Goal: Information Seeking & Learning: Compare options

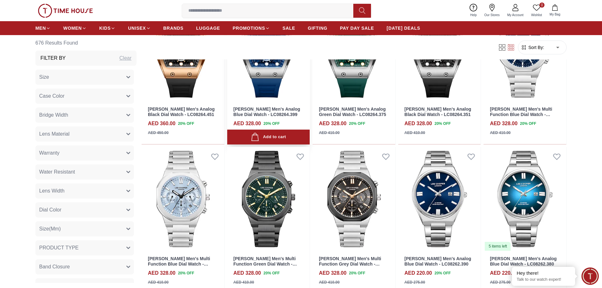
scroll to position [379, 0]
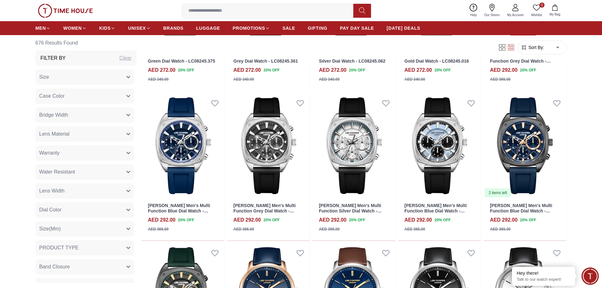
scroll to position [1200, 0]
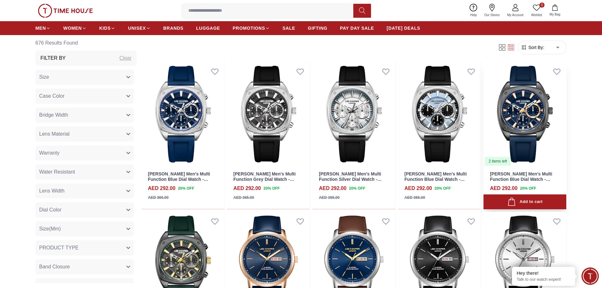
click at [526, 112] on img at bounding box center [524, 114] width 83 height 104
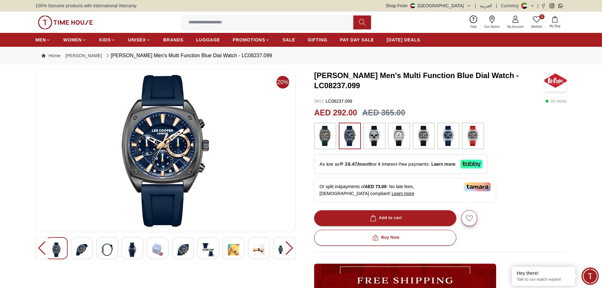
click at [325, 137] on img at bounding box center [325, 136] width 16 height 20
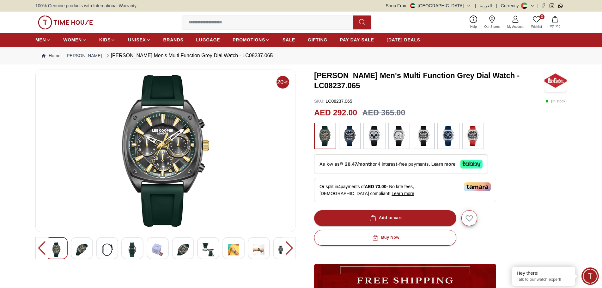
click at [378, 131] on img at bounding box center [374, 136] width 16 height 20
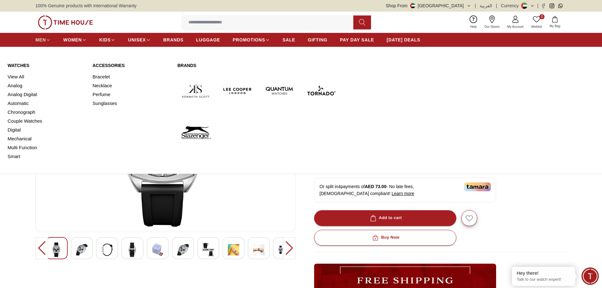
click at [45, 40] on span "MEN" at bounding box center [40, 40] width 10 height 6
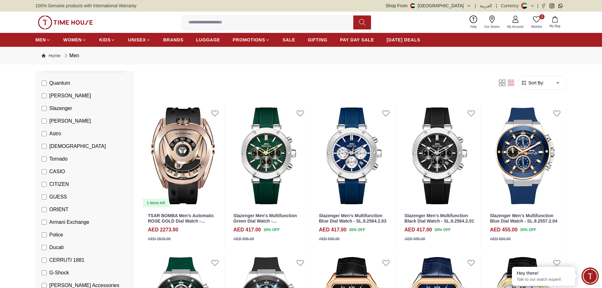
scroll to position [63, 0]
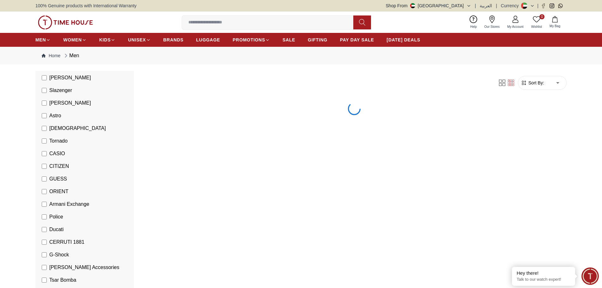
scroll to position [95, 0]
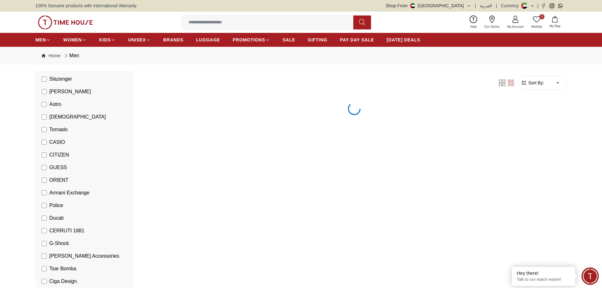
click at [45, 138] on label "CASIO" at bounding box center [53, 142] width 23 height 8
click at [45, 152] on label "CITIZEN" at bounding box center [55, 155] width 27 height 8
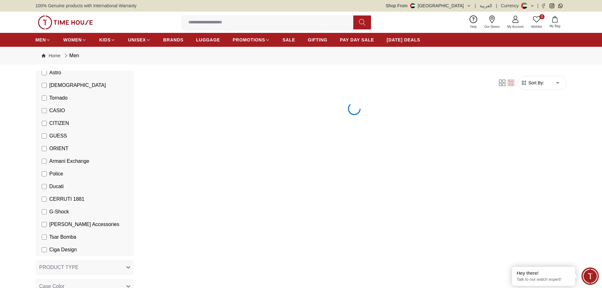
scroll to position [158, 0]
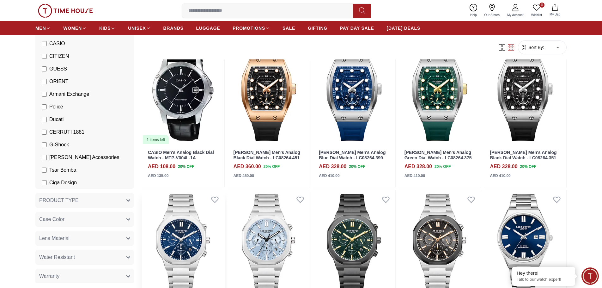
scroll to position [126, 0]
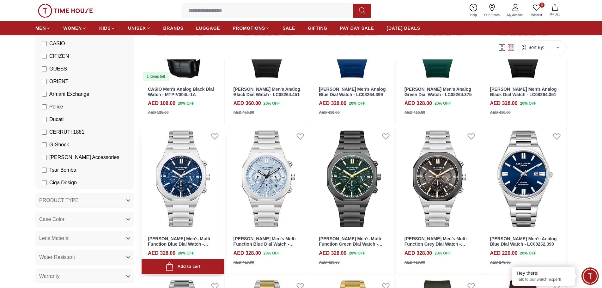
click at [172, 177] on img at bounding box center [182, 179] width 83 height 104
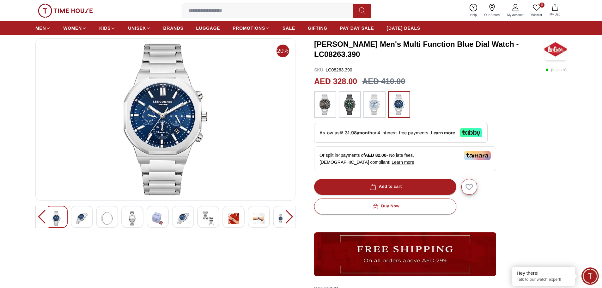
scroll to position [95, 0]
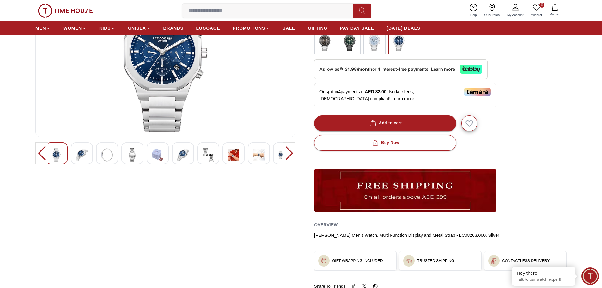
click at [82, 153] on img at bounding box center [81, 154] width 11 height 15
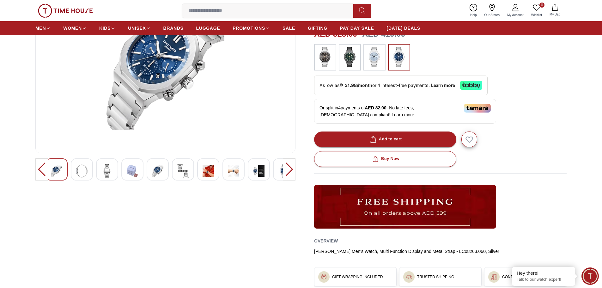
scroll to position [63, 0]
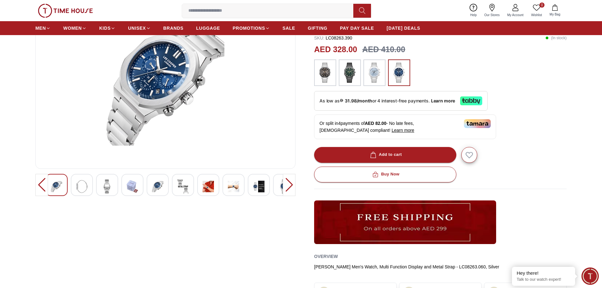
click at [107, 189] on img at bounding box center [106, 186] width 11 height 15
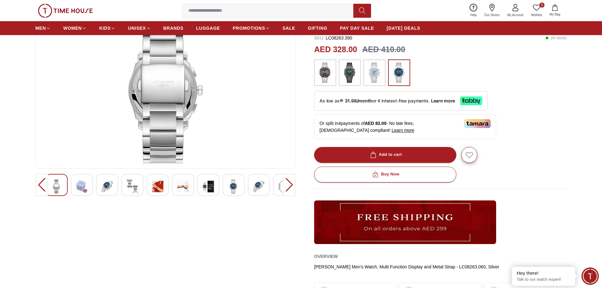
click at [58, 185] on img at bounding box center [56, 186] width 11 height 15
click at [109, 189] on img at bounding box center [106, 186] width 11 height 15
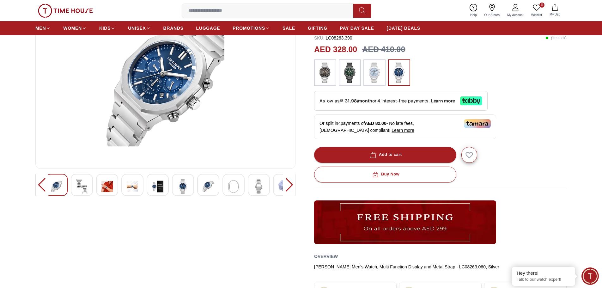
click at [227, 183] on div at bounding box center [233, 185] width 22 height 22
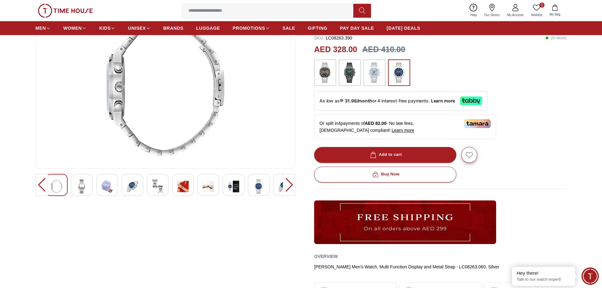
click at [264, 183] on div at bounding box center [259, 185] width 22 height 22
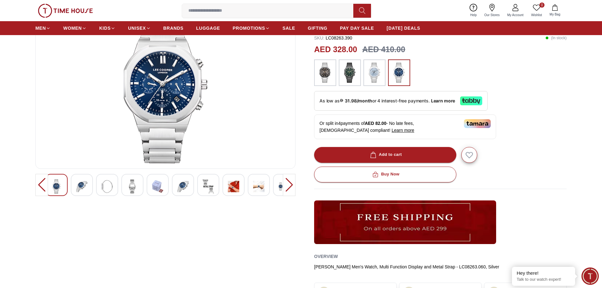
click at [79, 189] on img at bounding box center [81, 186] width 11 height 15
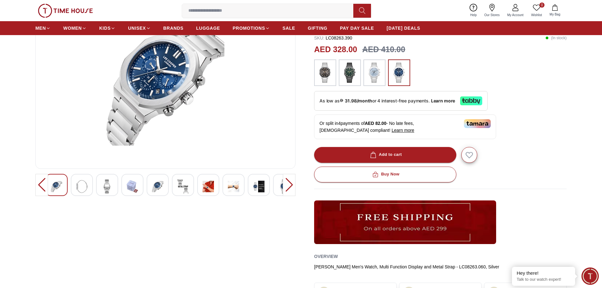
click at [60, 188] on img at bounding box center [56, 186] width 11 height 15
click at [58, 186] on img at bounding box center [56, 186] width 11 height 15
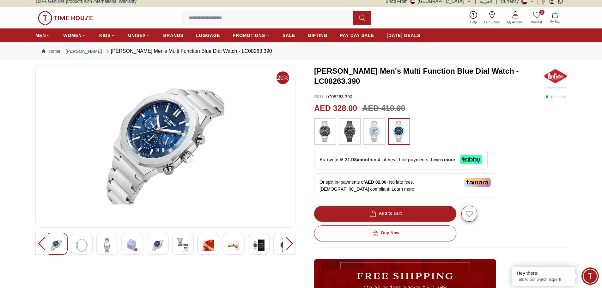
scroll to position [0, 0]
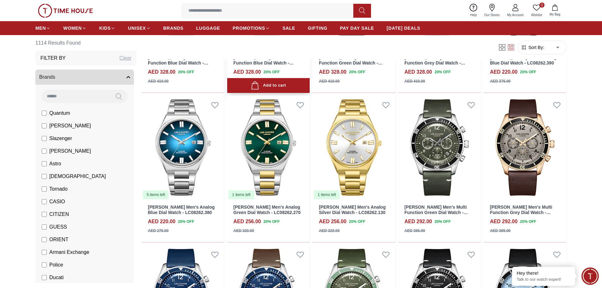
scroll to position [316, 0]
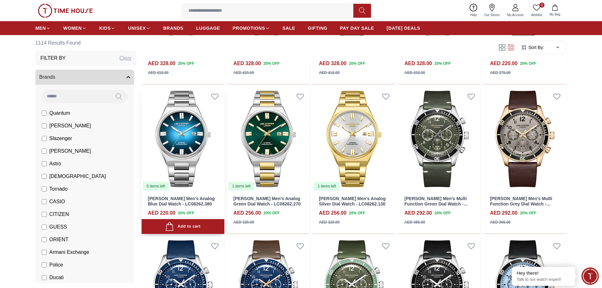
click at [195, 147] on img at bounding box center [182, 139] width 83 height 104
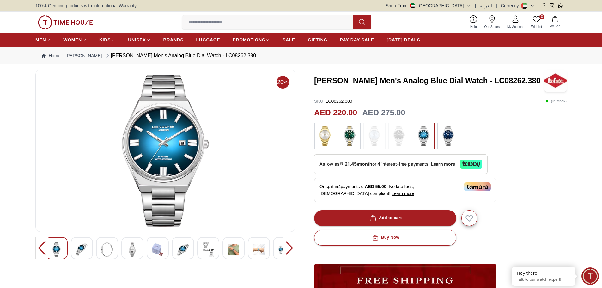
click at [80, 254] on img at bounding box center [81, 249] width 11 height 15
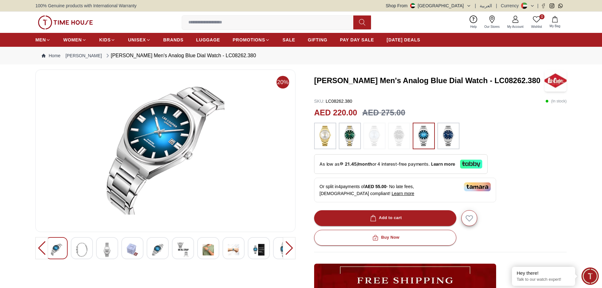
click at [447, 134] on img at bounding box center [448, 136] width 16 height 20
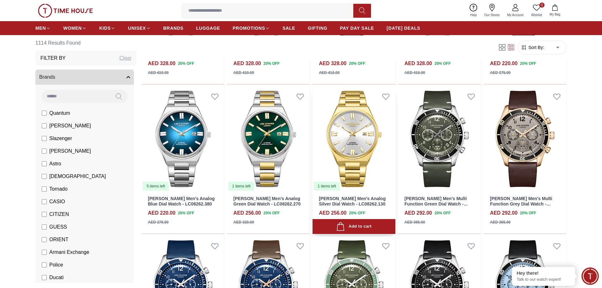
scroll to position [364, 0]
